Goal: Information Seeking & Learning: Learn about a topic

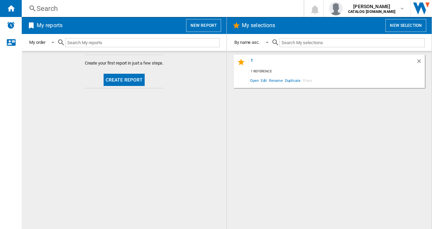
click at [54, 7] on div "Search" at bounding box center [161, 8] width 249 height 9
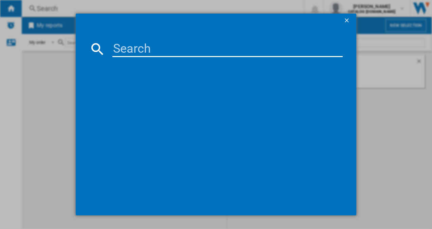
click at [123, 54] on input at bounding box center [227, 49] width 230 height 16
type input "BCFD4V73"
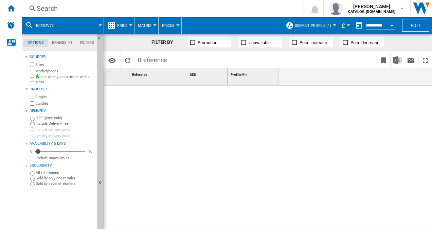
click at [322, 25] on span "Default profile (1)" at bounding box center [312, 25] width 36 height 4
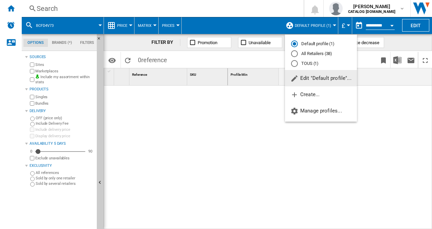
click at [315, 55] on md-radio-button "All Retailers (38)" at bounding box center [321, 54] width 60 height 6
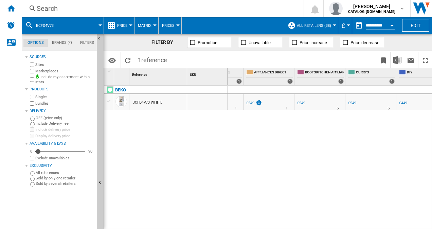
scroll to position [0, 100]
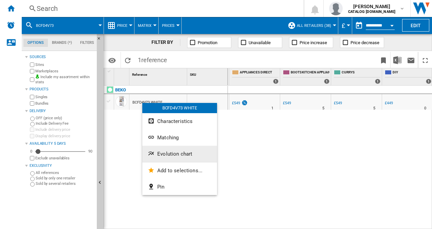
click at [180, 153] on span "Evolution chart" at bounding box center [174, 154] width 35 height 6
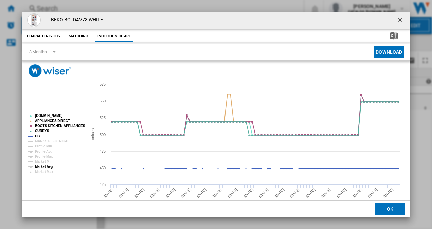
click at [50, 168] on tspan "Market Avg" at bounding box center [44, 167] width 18 height 4
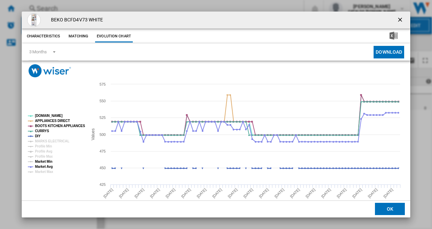
click at [40, 160] on tspan "Market Min" at bounding box center [43, 161] width 17 height 4
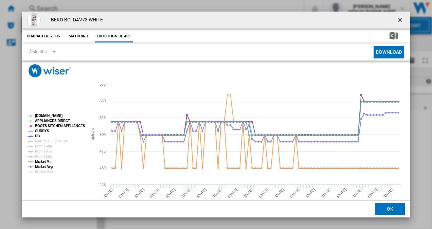
click at [82, 37] on button "Matching" at bounding box center [78, 36] width 30 height 12
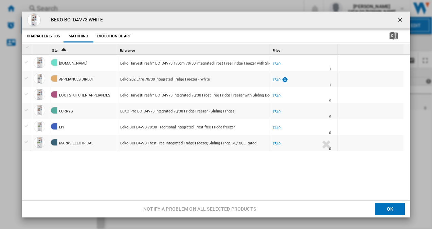
click at [114, 36] on button "Evolution chart" at bounding box center [114, 36] width 38 height 12
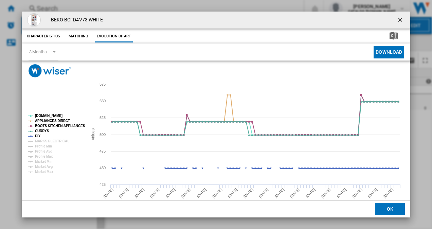
click at [397, 20] on ng-md-icon "getI18NText('BUTTONS.CLOSE_DIALOG')" at bounding box center [400, 20] width 8 height 8
